Goal: Task Accomplishment & Management: Complete application form

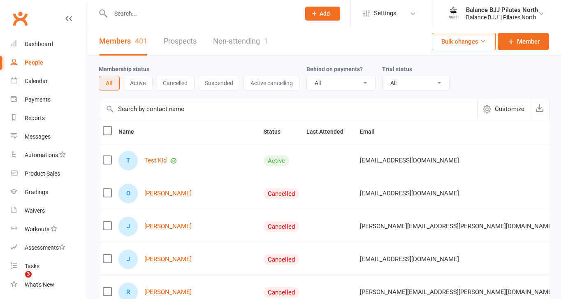
select select "100"
click at [372, 13] on link "Settings" at bounding box center [391, 13] width 57 height 19
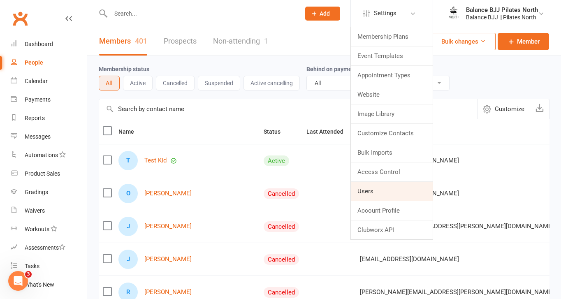
click at [392, 192] on link "Users" at bounding box center [392, 191] width 82 height 19
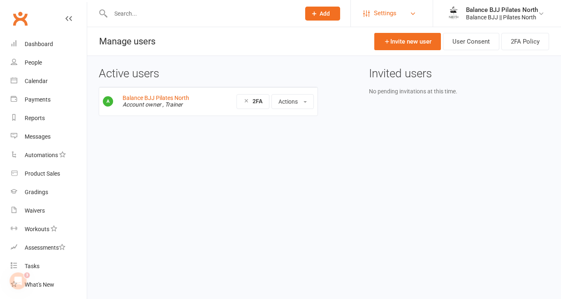
click at [390, 13] on span "Settings" at bounding box center [385, 13] width 23 height 19
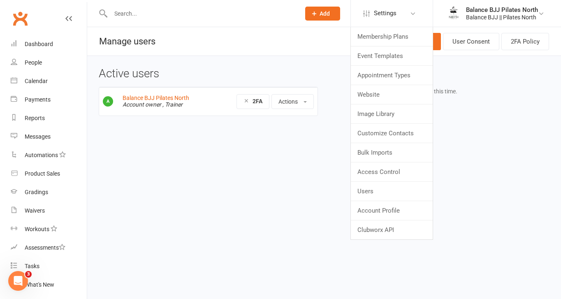
click at [18, 275] on icon "Open Intercom Messenger" at bounding box center [19, 281] width 14 height 14
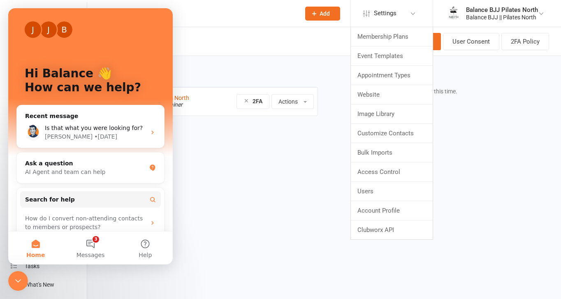
click at [233, 151] on html "Prospect Member Non-attending contact Class / event Appointment Grading event T…" at bounding box center [280, 75] width 561 height 151
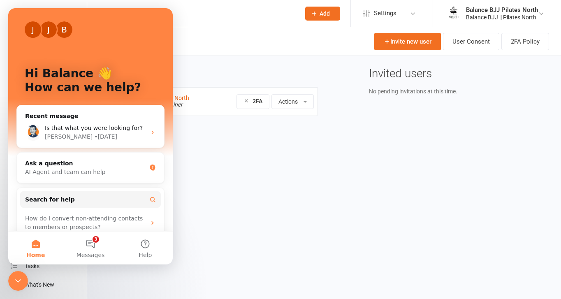
click at [19, 280] on icon "Close Intercom Messenger" at bounding box center [18, 281] width 10 height 10
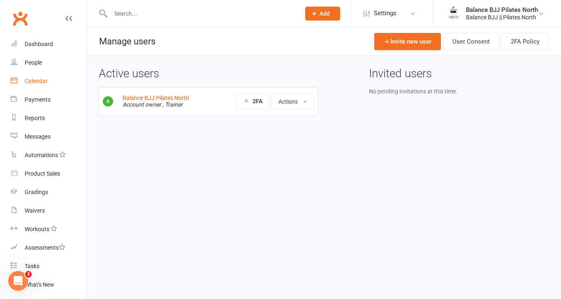
click at [39, 82] on div "Calendar" at bounding box center [36, 81] width 23 height 7
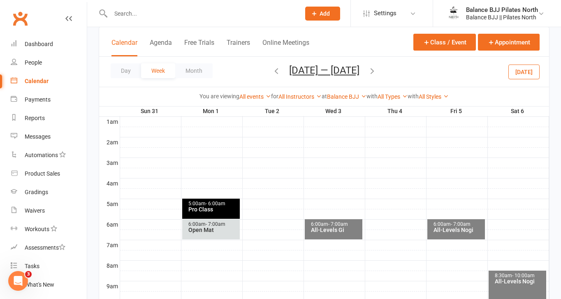
scroll to position [79, 0]
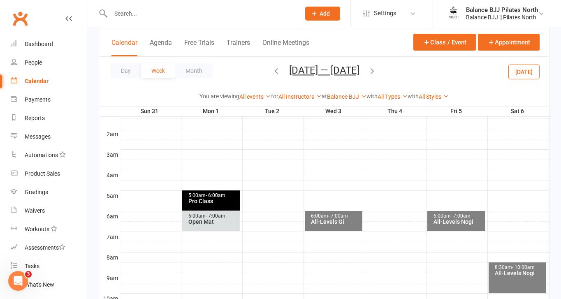
click at [19, 275] on div "Open Intercom Messenger" at bounding box center [18, 280] width 27 height 27
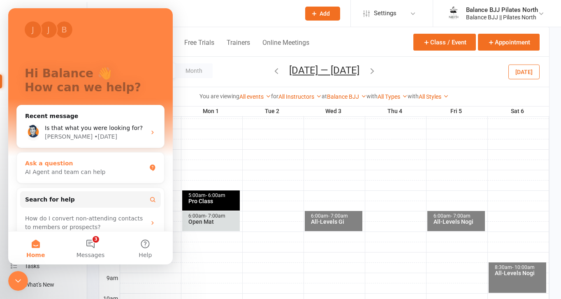
scroll to position [66, 0]
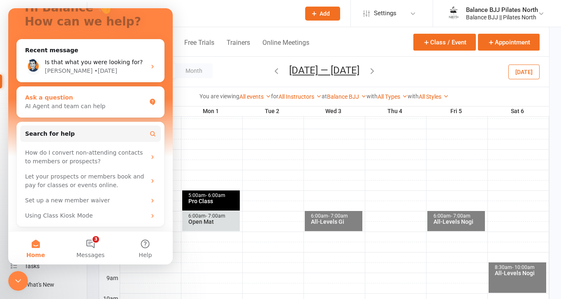
click at [111, 108] on div "AI Agent and team can help" at bounding box center [85, 106] width 121 height 9
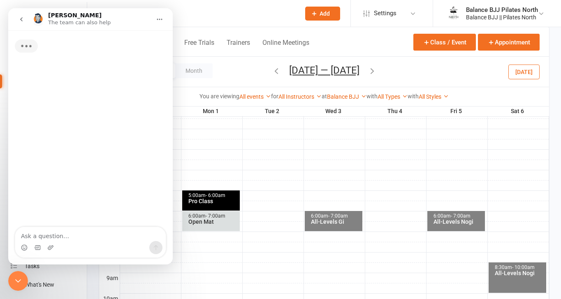
scroll to position [0, 0]
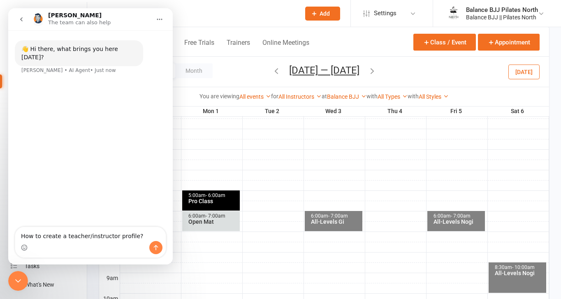
type textarea "How to create a teacher/instructor profile?"
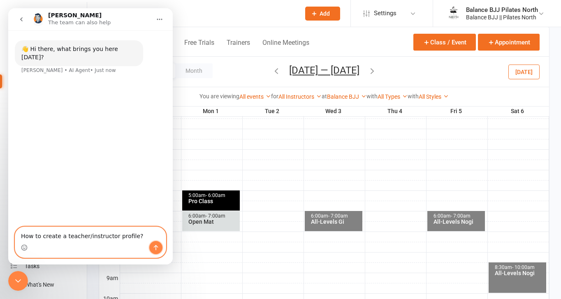
click at [155, 248] on icon "Send a message…" at bounding box center [156, 247] width 5 height 5
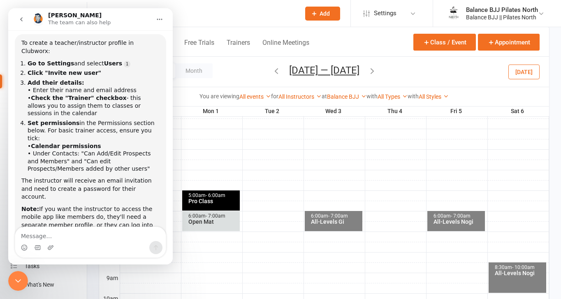
scroll to position [70, 0]
click at [411, 15] on icon at bounding box center [413, 13] width 7 height 7
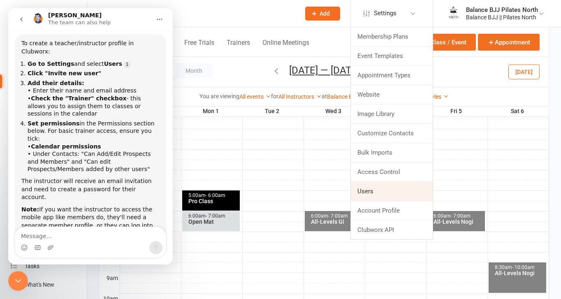
click at [379, 186] on link "Users" at bounding box center [392, 191] width 82 height 19
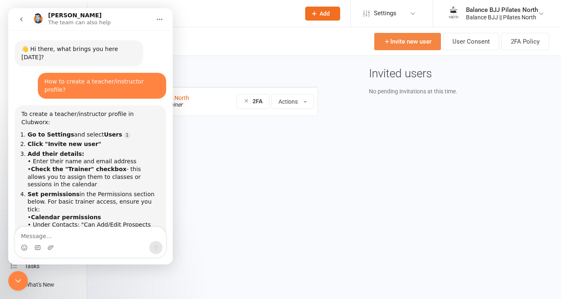
scroll to position [83, 0]
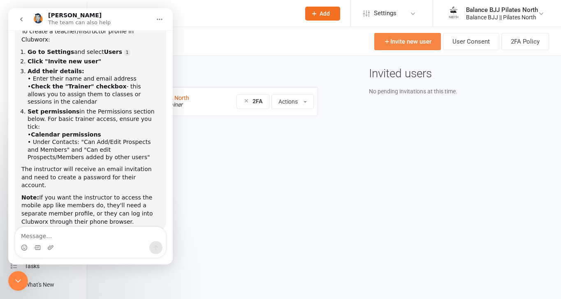
click at [392, 44] on link "Invite new user" at bounding box center [407, 41] width 67 height 17
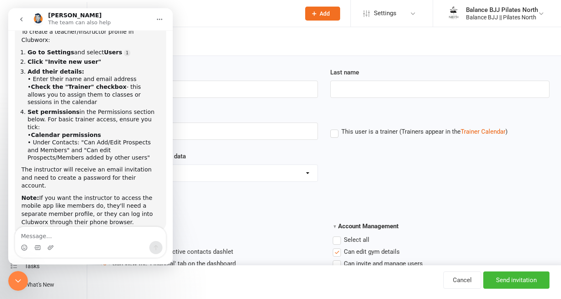
scroll to position [83, 0]
click at [158, 19] on icon "Home" at bounding box center [159, 19] width 7 height 7
click at [197, 50] on header "Invite new user" at bounding box center [324, 41] width 474 height 29
click at [17, 281] on icon "Close Intercom Messenger" at bounding box center [18, 280] width 6 height 3
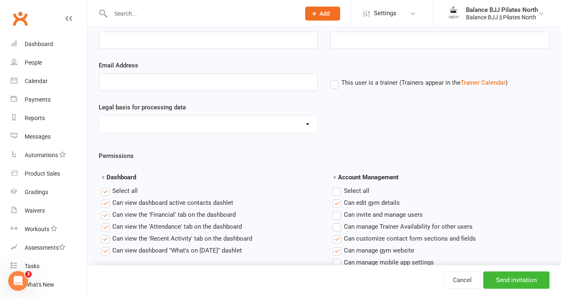
scroll to position [0, 0]
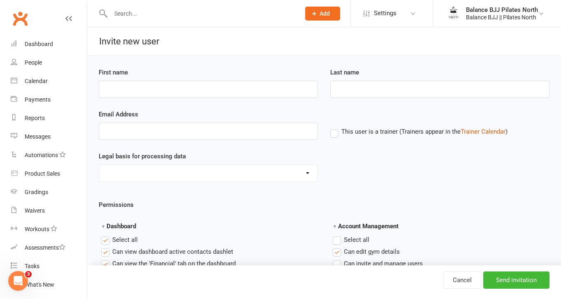
click at [334, 135] on label "This user is a trainer (Trainers appear in the Trainer Calendar )" at bounding box center [418, 131] width 177 height 7
click at [334, 127] on input "This user is a trainer (Trainers appear in the Trainer Calendar )" at bounding box center [332, 127] width 5 height 0
click at [245, 93] on input "First name" at bounding box center [208, 89] width 219 height 17
type input "[PERSON_NAME]"
click at [422, 95] on input "Last name" at bounding box center [439, 89] width 219 height 17
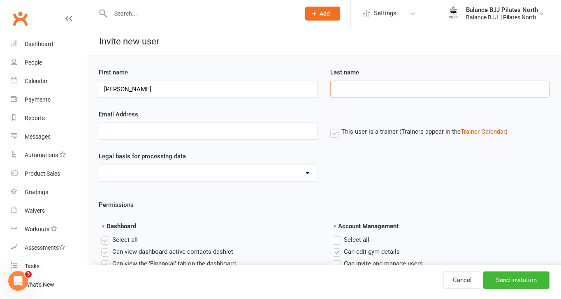
type input "[PERSON_NAME]"
click at [164, 131] on input "Email Address" at bounding box center [208, 131] width 219 height 17
type input "[EMAIL_ADDRESS][DOMAIN_NAME]"
click at [309, 171] on select "Consent provided by contact Legitimate Interest - Existing Customer Legitimate …" at bounding box center [208, 173] width 218 height 16
select select "Consent provided by contact"
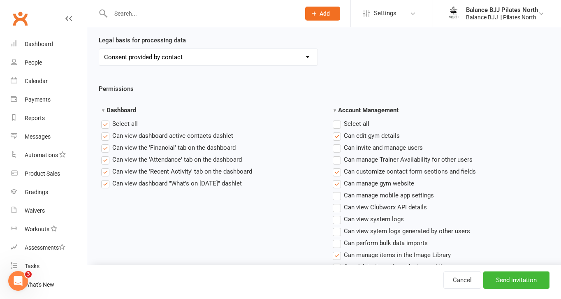
scroll to position [130, 0]
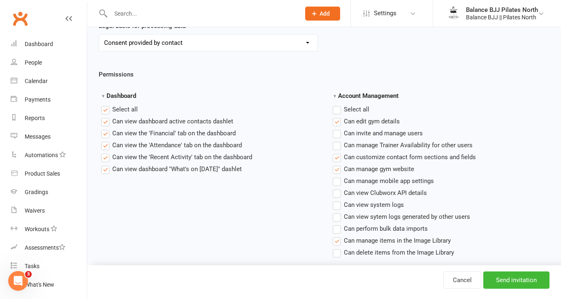
click at [105, 111] on label "Select all" at bounding box center [119, 109] width 37 height 10
click at [105, 104] on input "Dashboard" at bounding box center [103, 104] width 5 height 0
click at [19, 281] on icon "Open Intercom Messenger" at bounding box center [18, 281] width 6 height 7
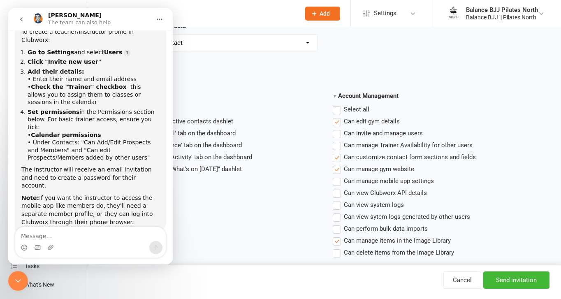
scroll to position [83, 0]
click at [158, 19] on icon "Home" at bounding box center [159, 19] width 7 height 7
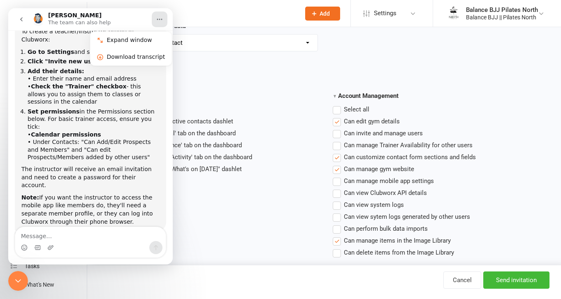
click at [20, 278] on icon "Close Intercom Messenger" at bounding box center [18, 281] width 10 height 10
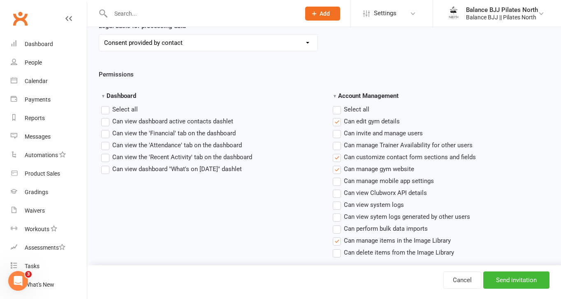
click at [338, 111] on label "Select all" at bounding box center [351, 109] width 37 height 10
click at [338, 104] on input "Account Management" at bounding box center [335, 104] width 5 height 0
click at [338, 111] on label "Select all" at bounding box center [351, 109] width 37 height 10
click at [338, 104] on input "Account Management" at bounding box center [335, 104] width 5 height 0
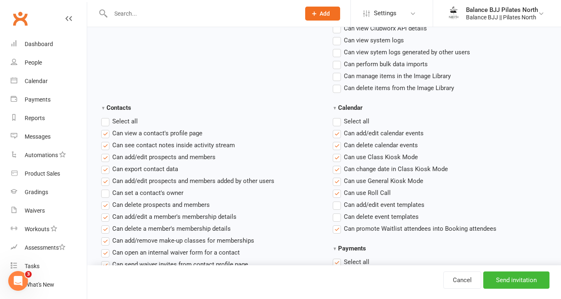
scroll to position [298, 0]
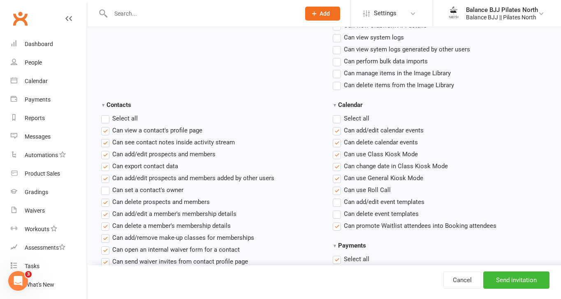
click at [338, 119] on label "Select all" at bounding box center [351, 119] width 37 height 10
click at [338, 114] on input "Calendar" at bounding box center [335, 114] width 5 height 0
click at [338, 119] on label "Select all" at bounding box center [351, 119] width 37 height 10
click at [338, 114] on input "Calendar" at bounding box center [335, 114] width 5 height 0
click at [339, 154] on label"] "Can use Class Kiosk Mode" at bounding box center [375, 154] width 85 height 10
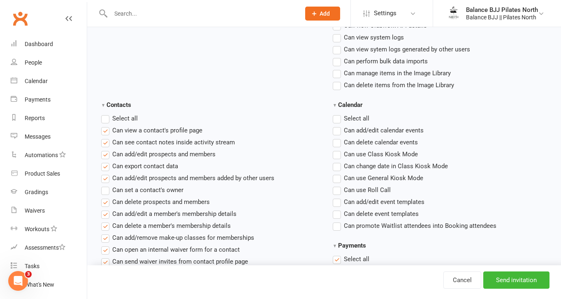
click at [338, 149] on input "Can use Class Kiosk Mode" at bounding box center [335, 149] width 5 height 0
click at [339, 154] on label"] "Can use Class Kiosk Mode" at bounding box center [375, 154] width 85 height 10
click at [338, 149] on input "Can use Class Kiosk Mode" at bounding box center [335, 149] width 5 height 0
click at [338, 192] on label"] "Can use Roll Call" at bounding box center [362, 190] width 58 height 10
click at [338, 185] on input "Can use Roll Call" at bounding box center [335, 185] width 5 height 0
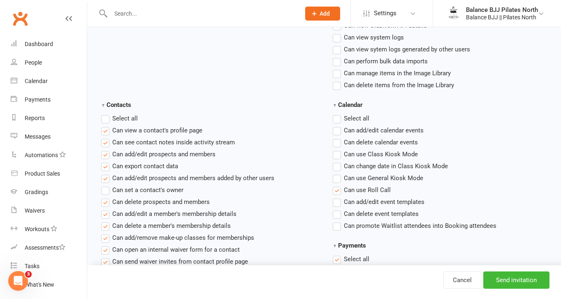
click at [338, 227] on label"] "Can promote Waitlist attendees into Booking attendees" at bounding box center [415, 226] width 164 height 10
click at [338, 221] on input "Can promote Waitlist attendees into Booking attendees" at bounding box center [335, 221] width 5 height 0
click at [339, 154] on label"] "Can use Class Kiosk Mode" at bounding box center [375, 154] width 85 height 10
click at [338, 149] on input "Can use Class Kiosk Mode" at bounding box center [335, 149] width 5 height 0
click at [339, 168] on label"] "Can change date in Class Kiosk Mode" at bounding box center [390, 166] width 115 height 10
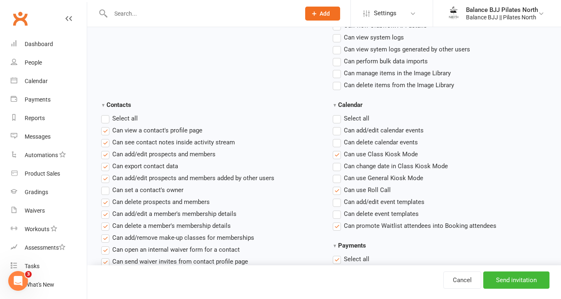
click at [338, 161] on input "Can change date in Class Kiosk Mode" at bounding box center [335, 161] width 5 height 0
click at [339, 178] on label"] "Can use General Kiosk Mode" at bounding box center [378, 178] width 90 height 10
click at [338, 173] on input "Can use General Kiosk Mode" at bounding box center [335, 173] width 5 height 0
click at [20, 284] on icon "Open Intercom Messenger" at bounding box center [19, 281] width 14 height 14
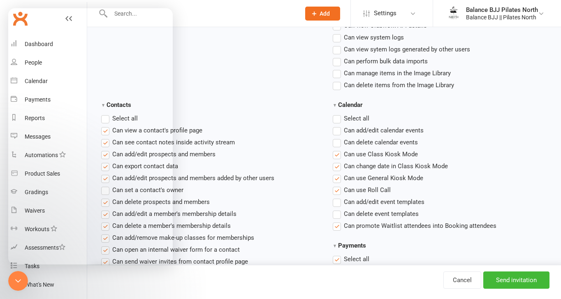
scroll to position [83, 0]
